Goal: Use online tool/utility: Utilize a website feature to perform a specific function

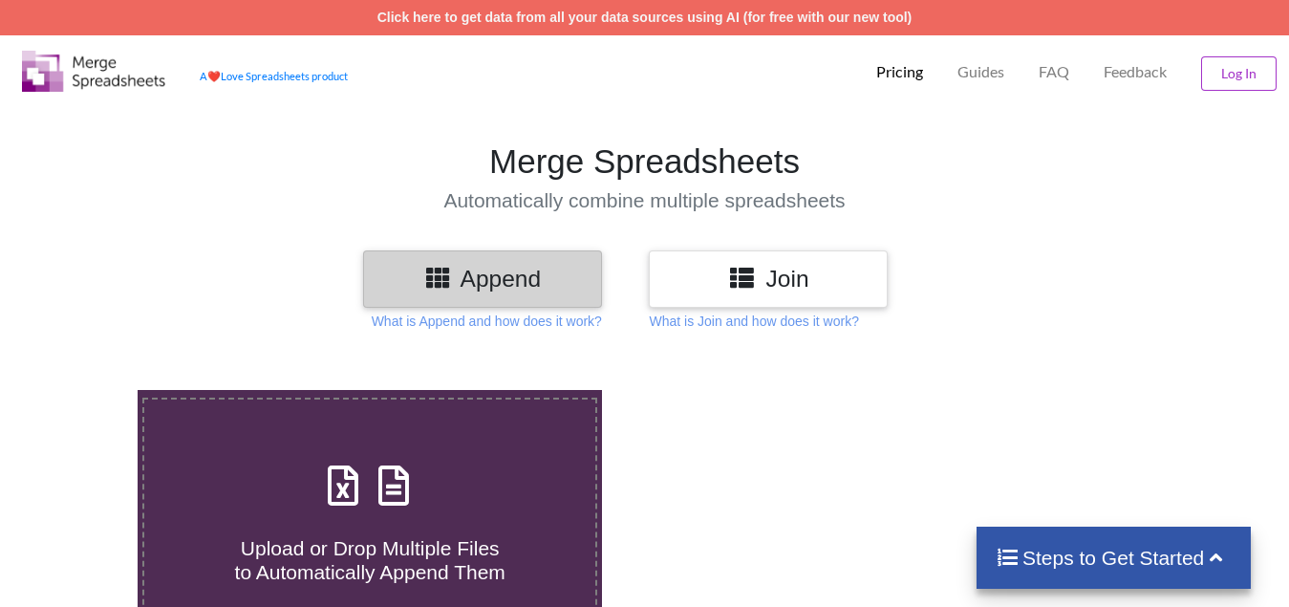
click at [409, 522] on h4 "Upload or Drop Multiple Files to Automatically Append Them" at bounding box center [369, 548] width 451 height 73
click at [86, 390] on input "Upload or Drop Multiple Files to Automatically Append Them" at bounding box center [86, 390] width 0 height 0
type input "C:\fakepath\entry 1 HR BRK, Technical Analysis Scanner-10 21.xlsx"
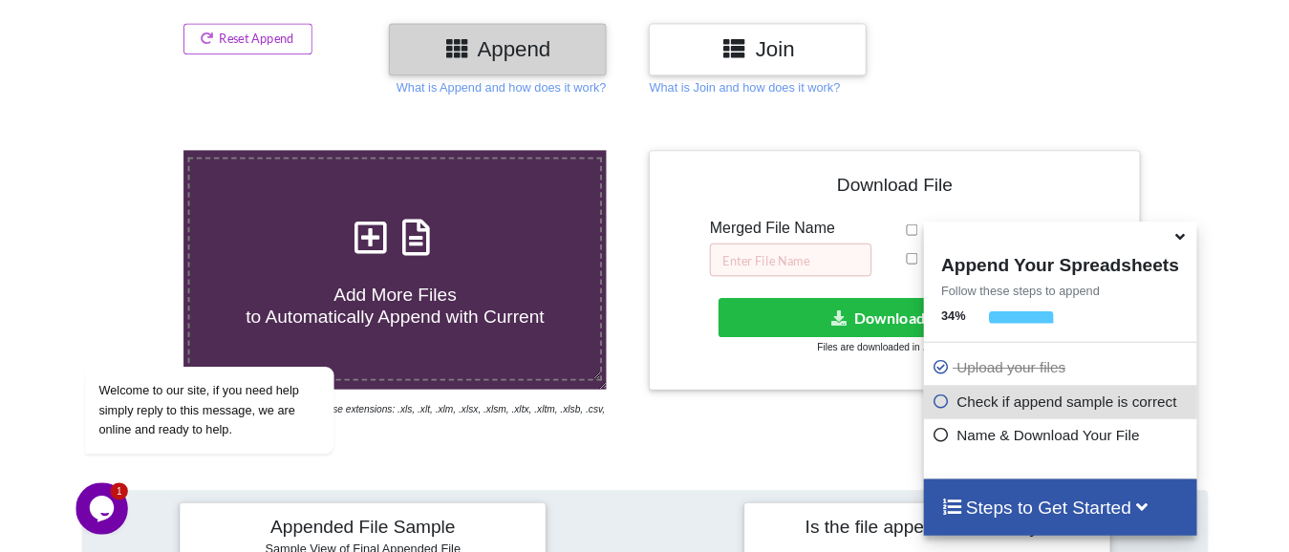
scroll to position [169, 0]
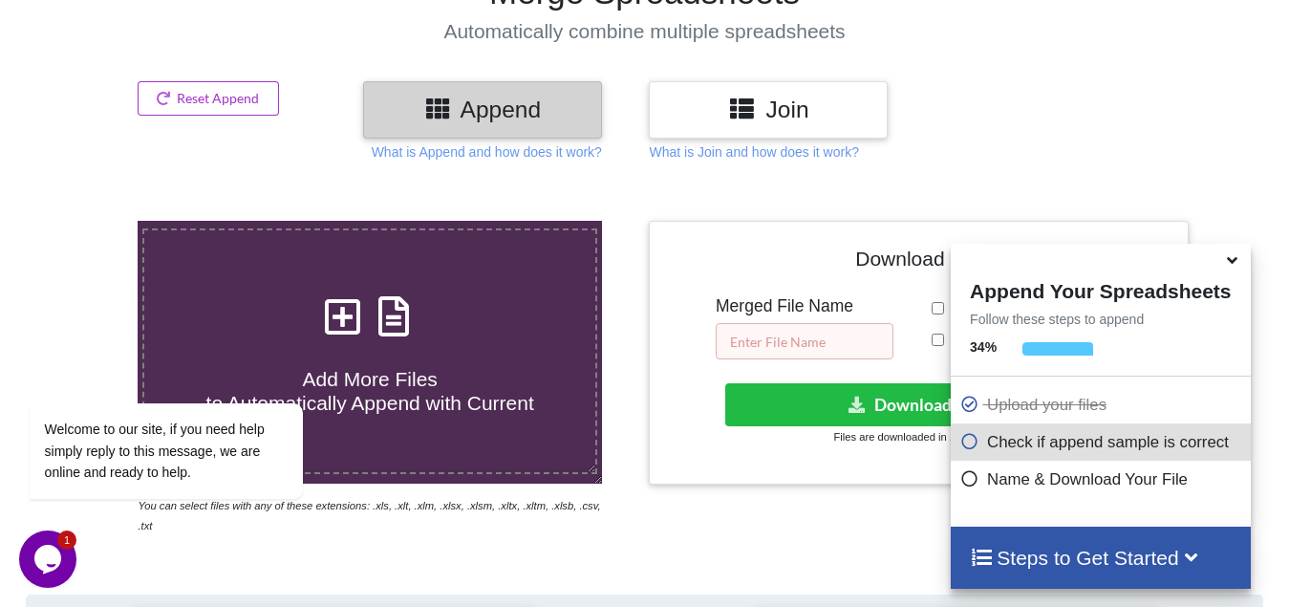
click at [857, 342] on input "text" at bounding box center [804, 341] width 178 height 36
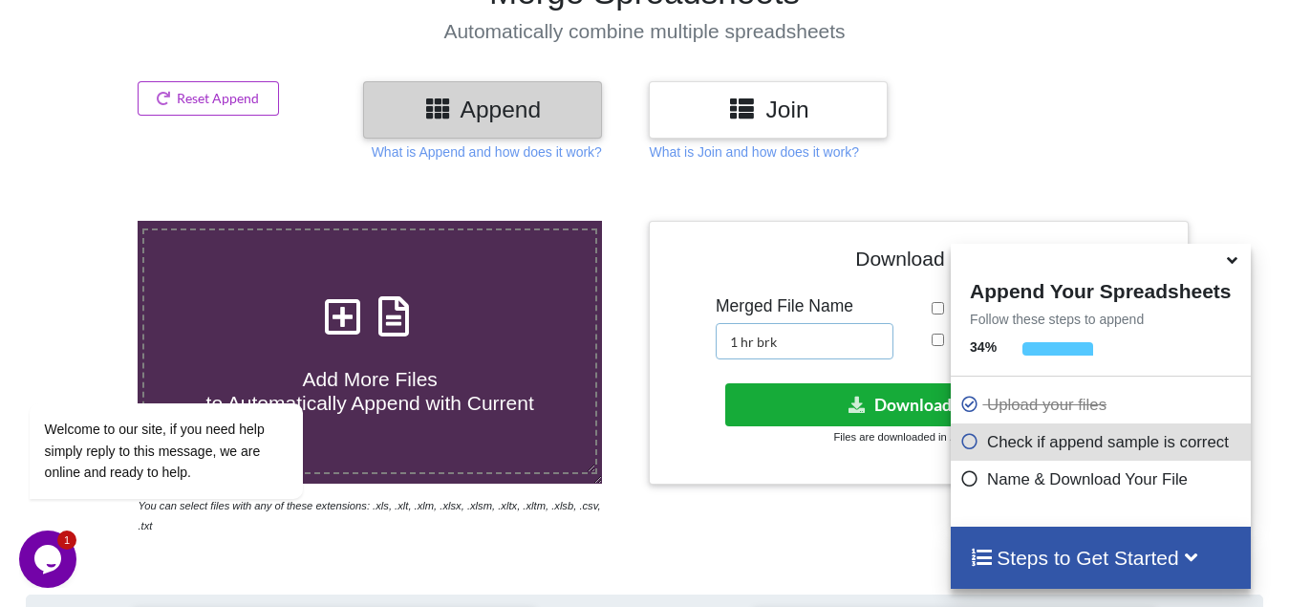
type input "1 hr brk"
click at [904, 408] on button "Download File" at bounding box center [916, 404] width 383 height 43
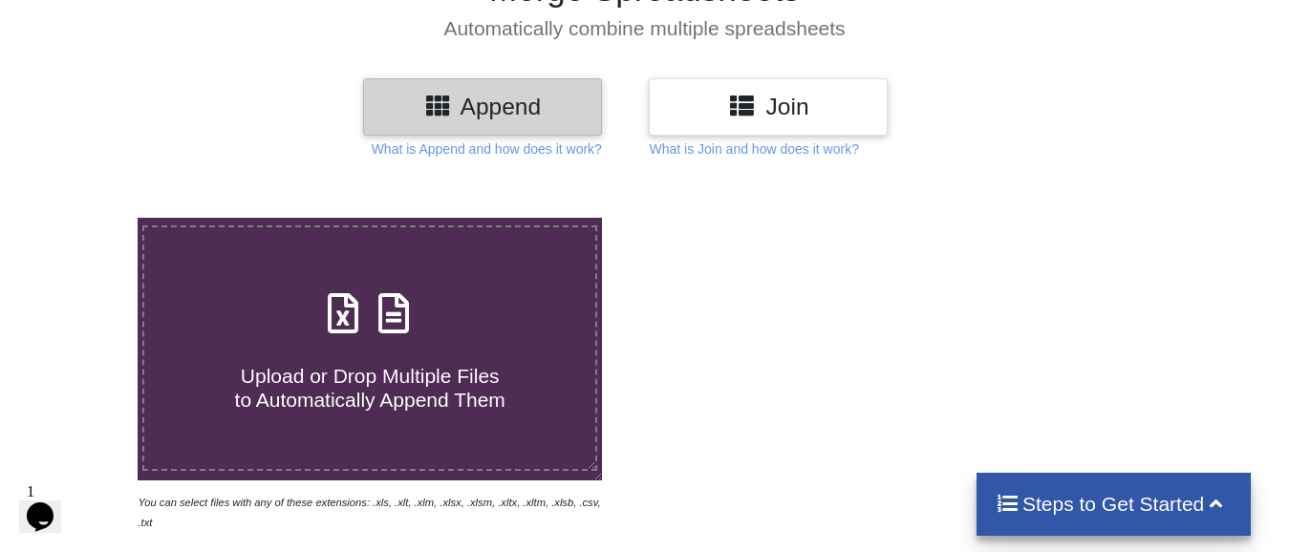
click at [346, 366] on span "Upload or Drop Multiple Files to Automatically Append Them" at bounding box center [370, 388] width 270 height 46
click at [86, 218] on input "Upload or Drop Multiple Files to Automatically Append Them" at bounding box center [86, 218] width 0 height 0
type input "C:\fakepath\5 hr ins break, Technical Analysis Scanner(1).xlsx"
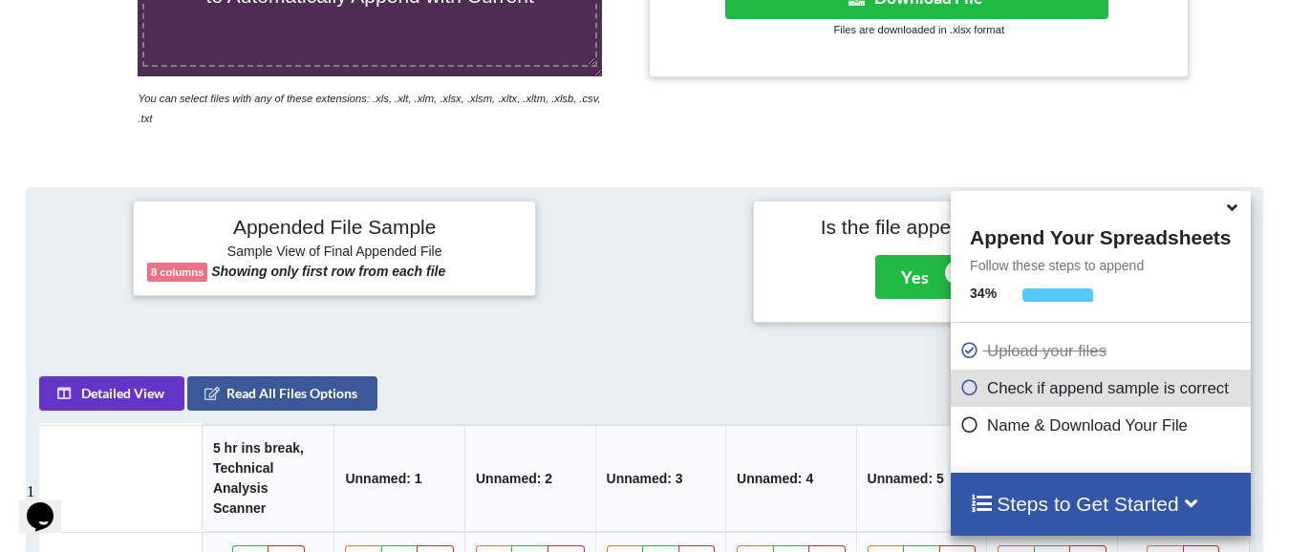
scroll to position [169, 0]
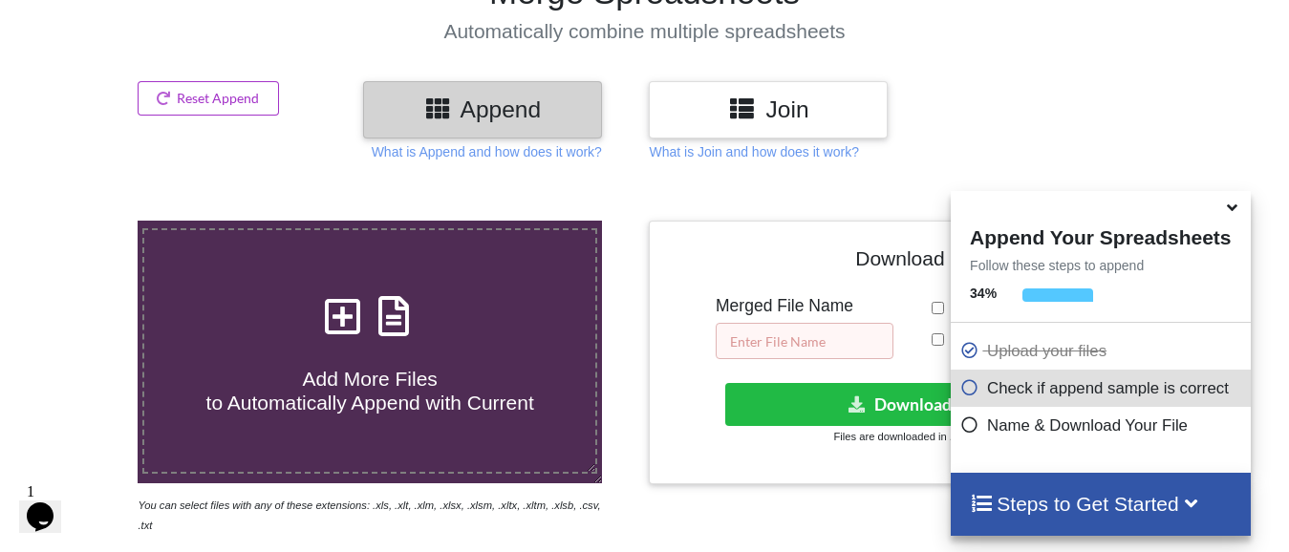
click at [821, 330] on input "text" at bounding box center [804, 341] width 178 height 36
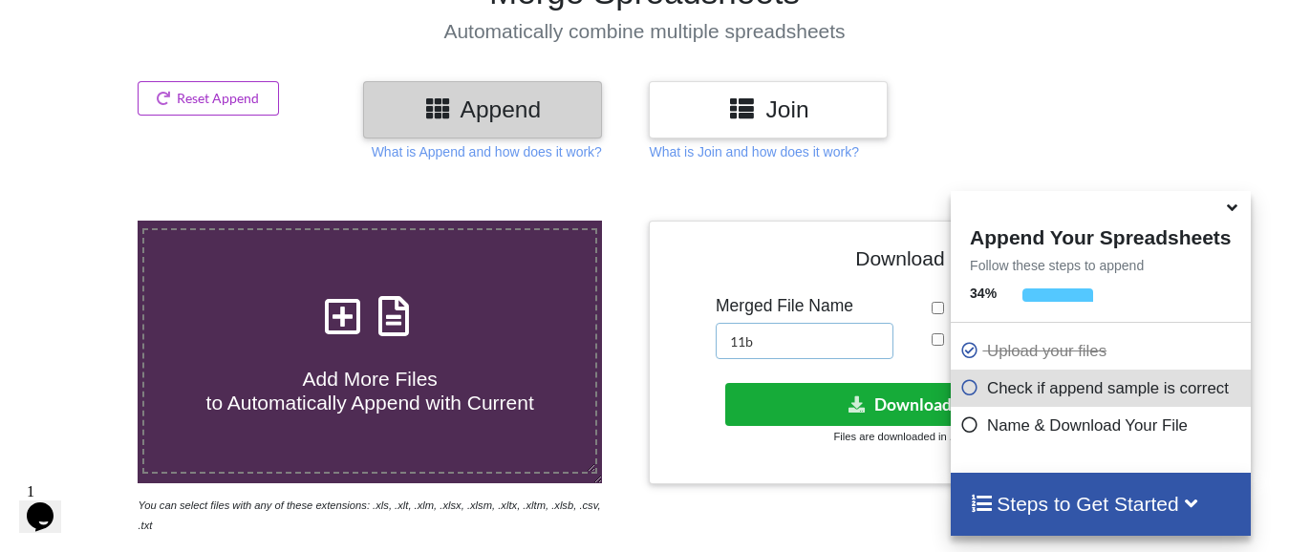
type input "11b"
click at [821, 394] on button "Download File" at bounding box center [916, 404] width 383 height 43
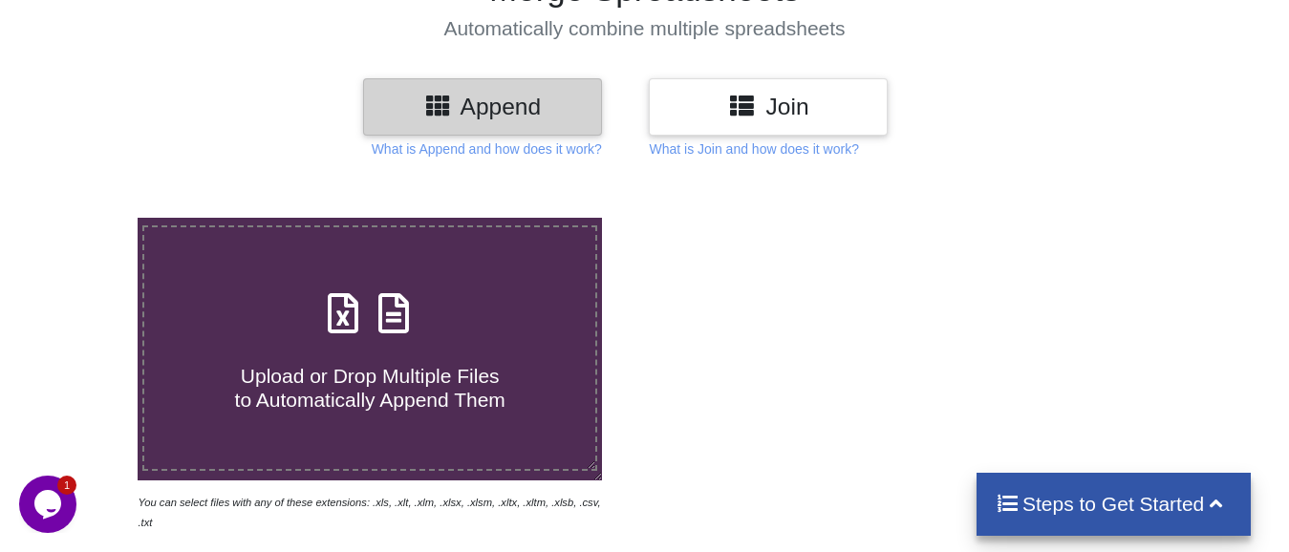
click at [257, 381] on span "Upload or Drop Multiple Files to Automatically Append Them" at bounding box center [370, 388] width 270 height 46
click at [86, 218] on input "Upload or Drop Multiple Files to Automatically Append Them" at bounding box center [86, 218] width 0 height 0
type input "C:\fakepath\3 days Ins break, Technical Analysis Scanner.xlsx"
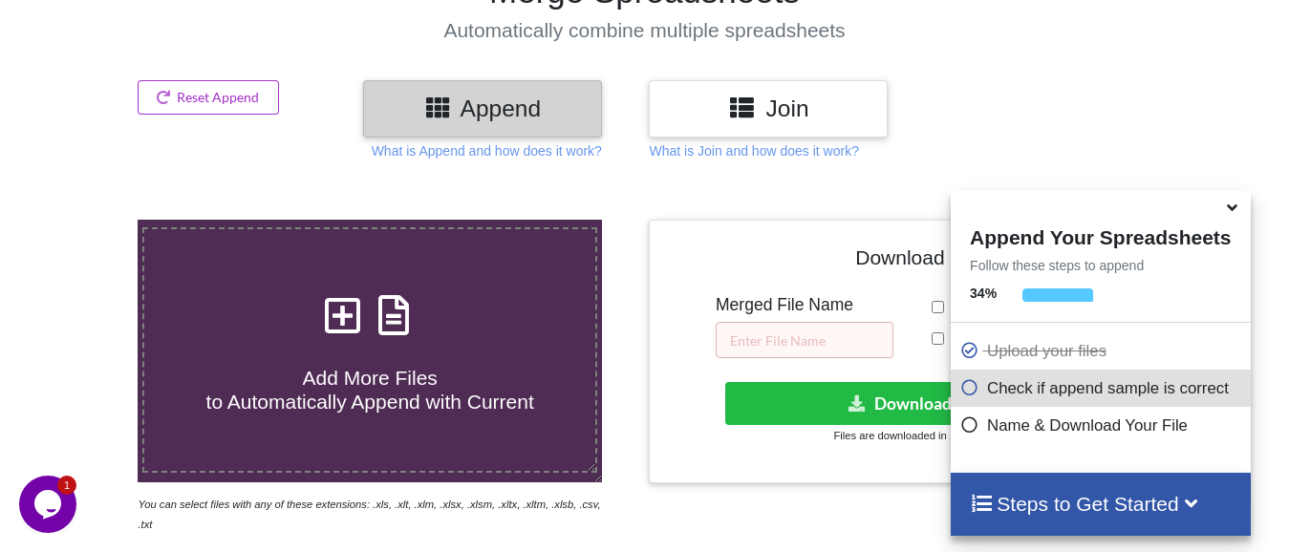
scroll to position [169, 0]
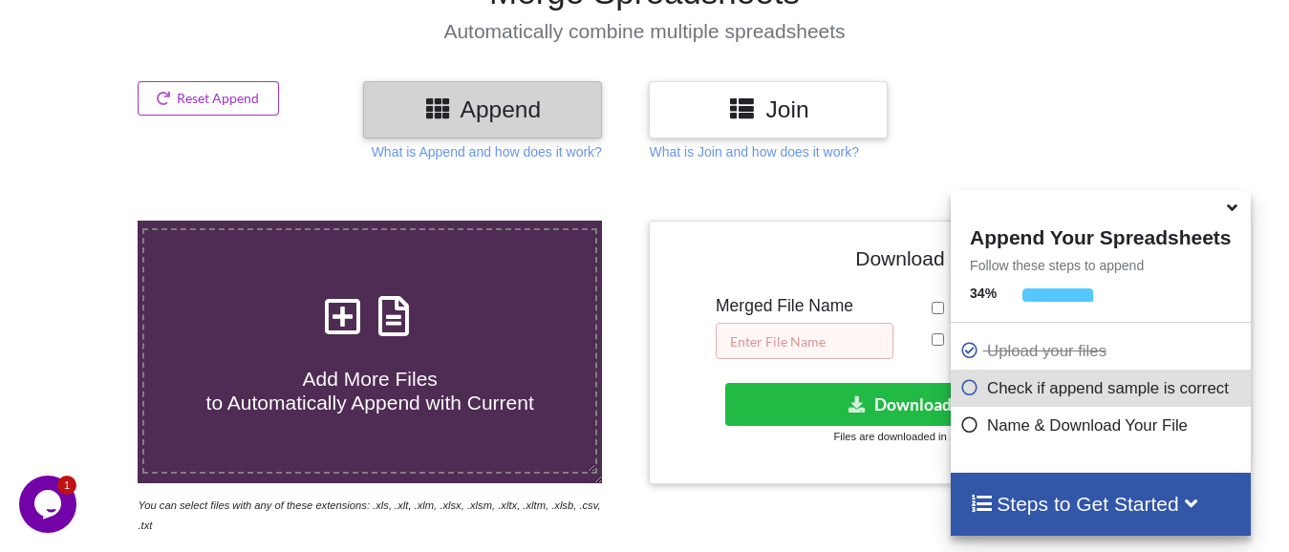
click at [762, 340] on input "text" at bounding box center [804, 341] width 178 height 36
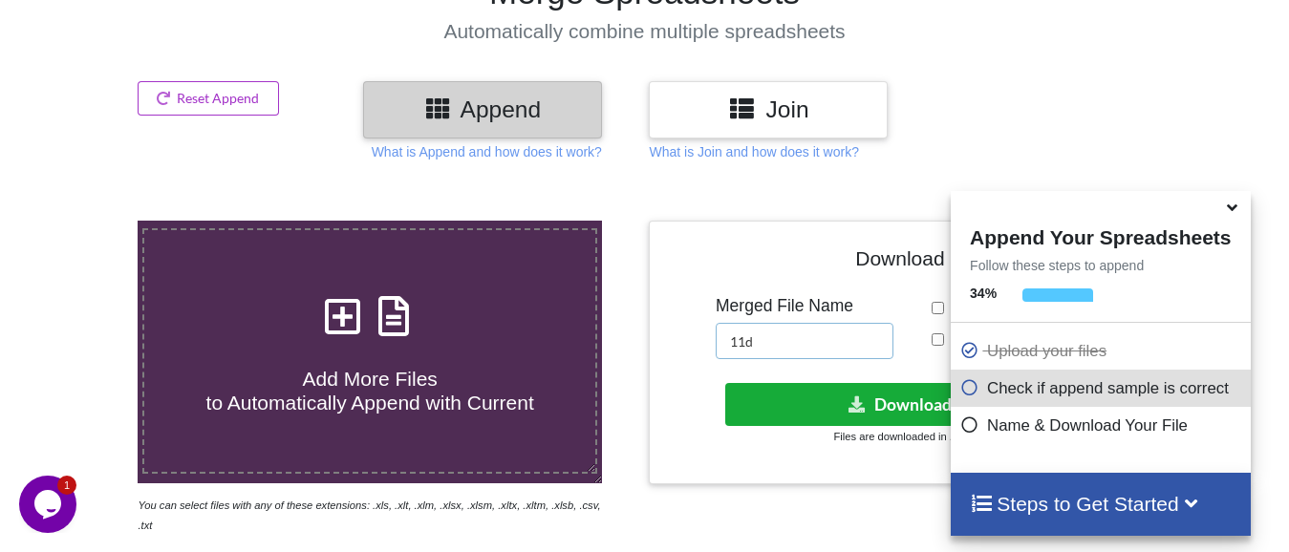
type input "11d"
click at [805, 397] on button "Download File" at bounding box center [916, 404] width 383 height 43
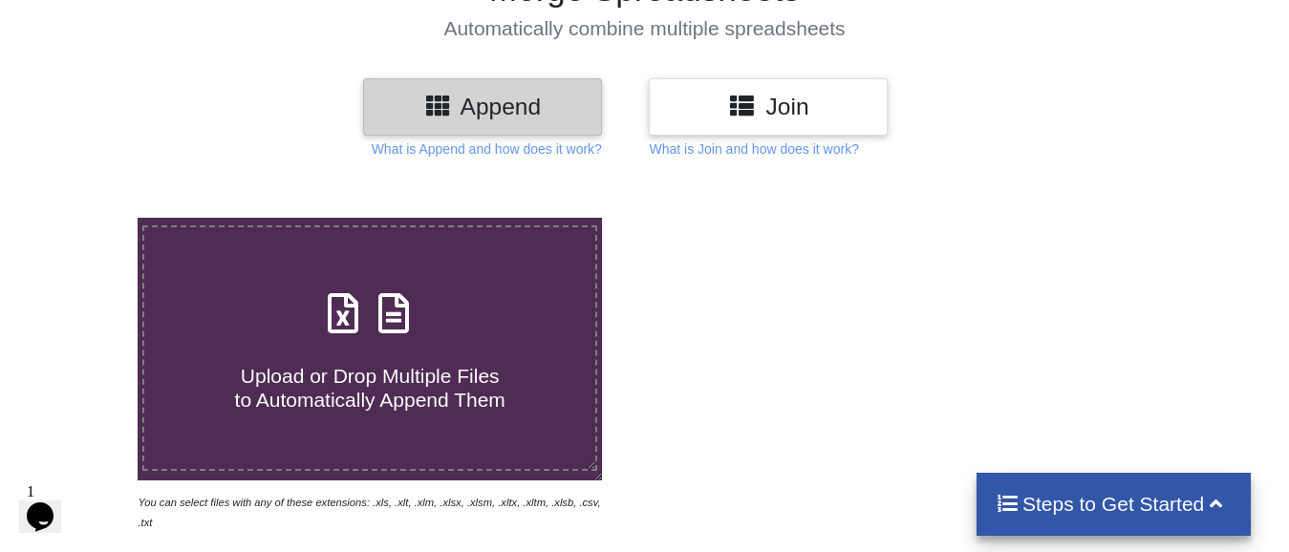
click at [350, 370] on span "Upload or Drop Multiple Files to Automatically Append Them" at bounding box center [370, 388] width 270 height 46
click at [86, 218] on input "Upload or Drop Multiple Files to Automatically Append Them" at bounding box center [86, 218] width 0 height 0
type input "C:\fakepath\10 low from high for 15 mins price action, Technical Analysis Scann…"
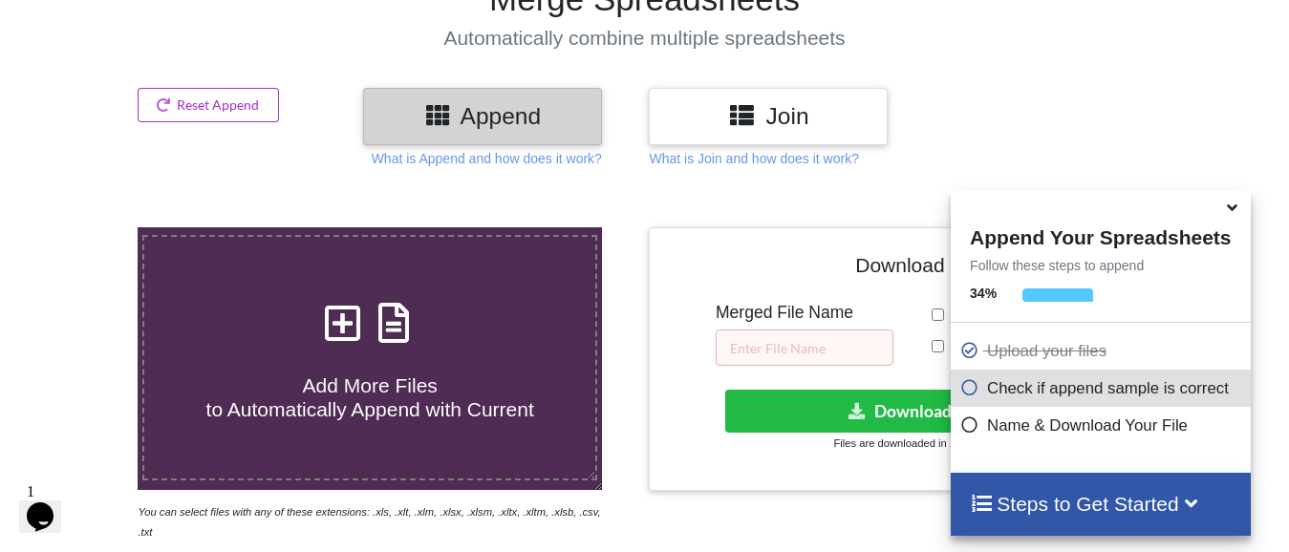
scroll to position [265, 0]
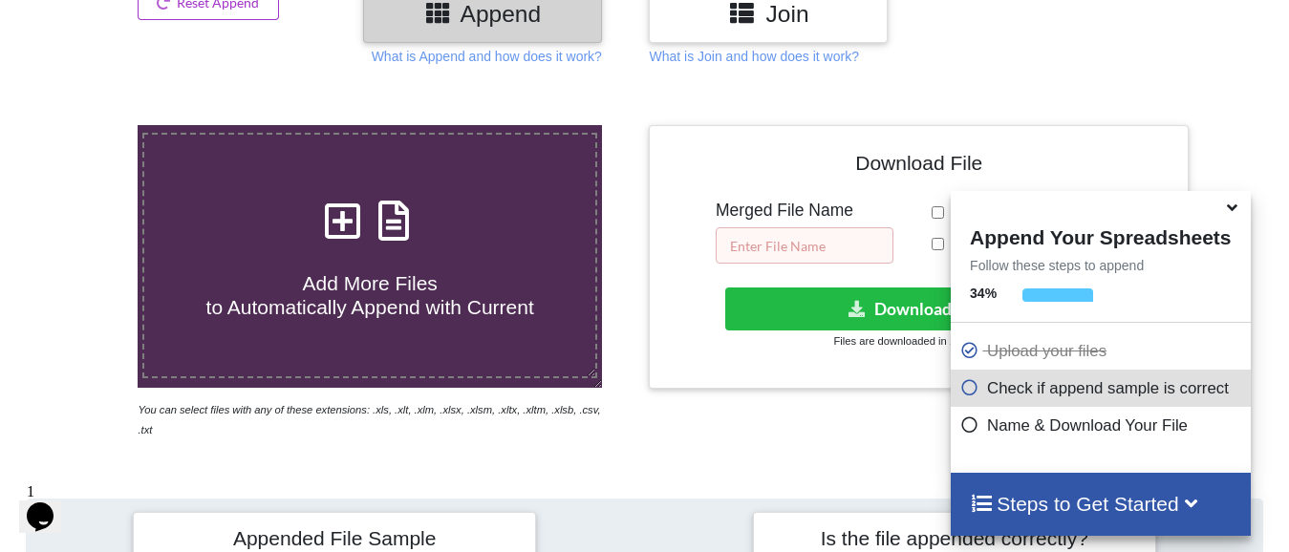
click at [779, 232] on input "text" at bounding box center [804, 245] width 178 height 36
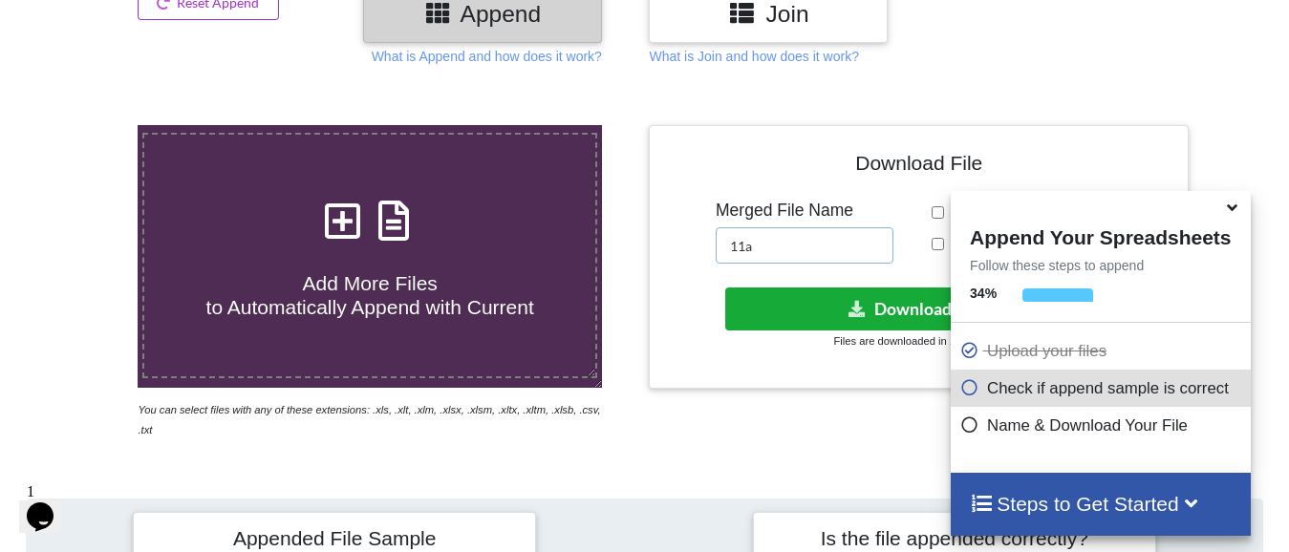
type input "11a"
click at [857, 302] on icon at bounding box center [857, 308] width 20 height 14
